Goal: Task Accomplishment & Management: Manage account settings

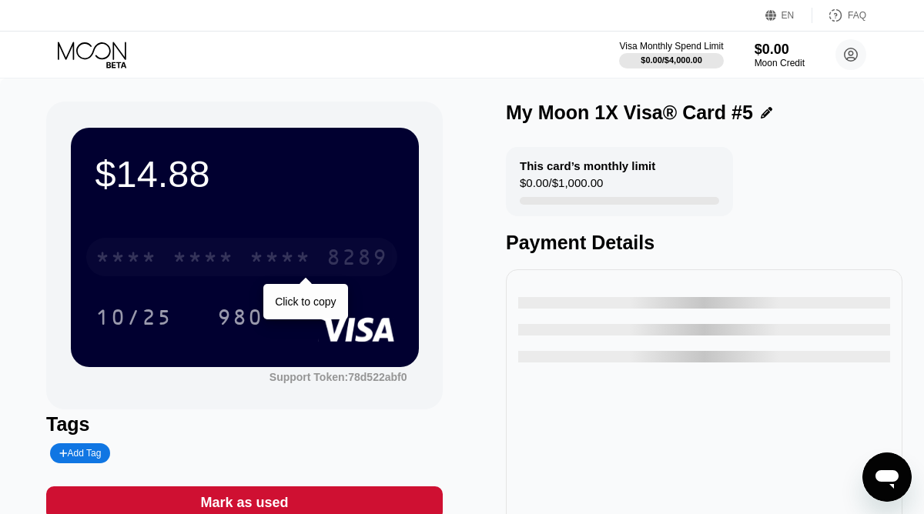
click at [245, 259] on div "* * * * * * * * * * * * 8289" at bounding box center [241, 257] width 311 height 39
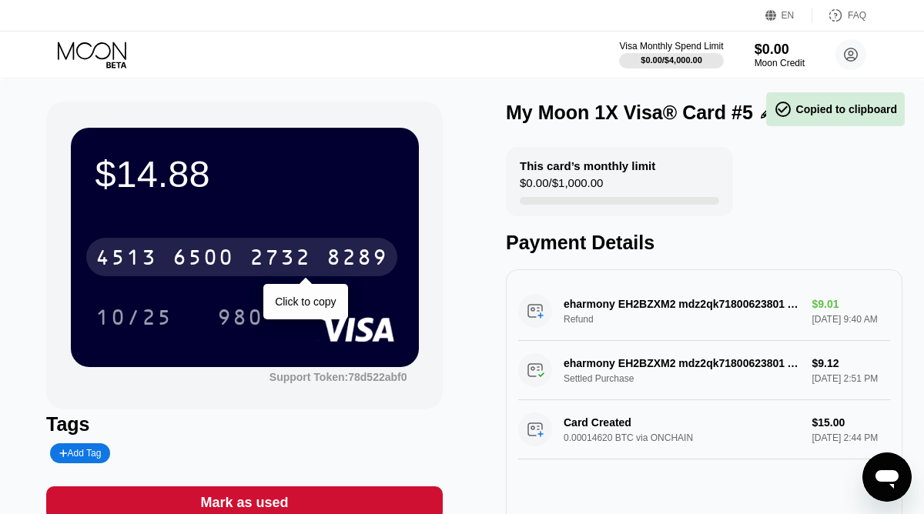
click at [286, 248] on div "2732" at bounding box center [280, 259] width 62 height 25
